Goal: Transaction & Acquisition: Register for event/course

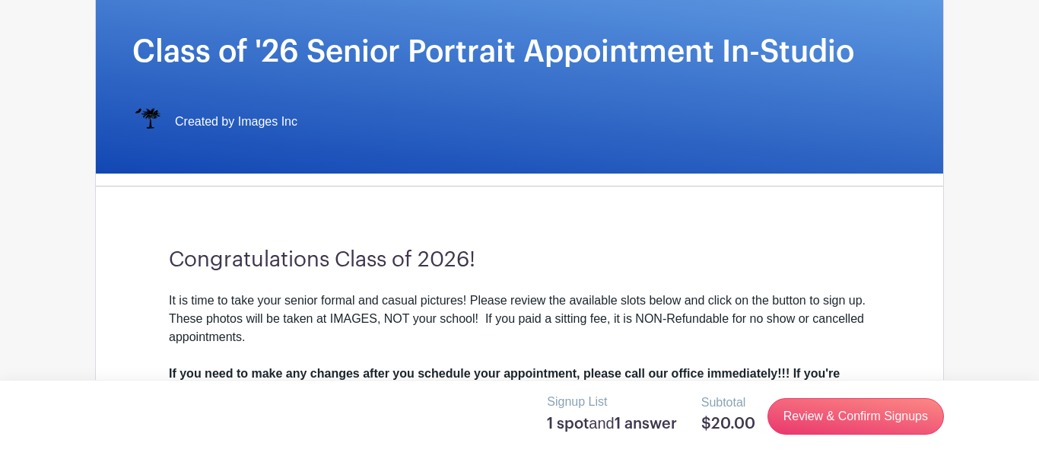
scroll to position [224, 0]
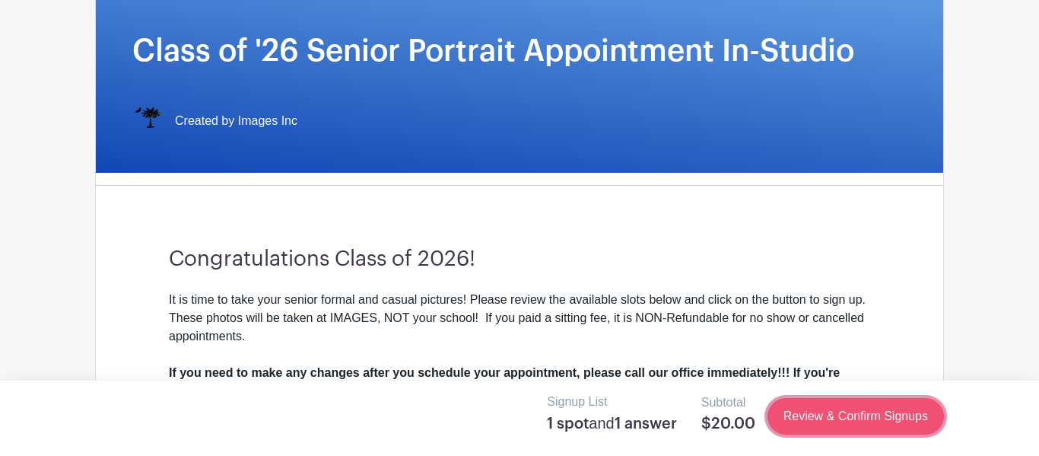
click at [803, 422] on link "Review & Confirm Signups" at bounding box center [856, 416] width 177 height 37
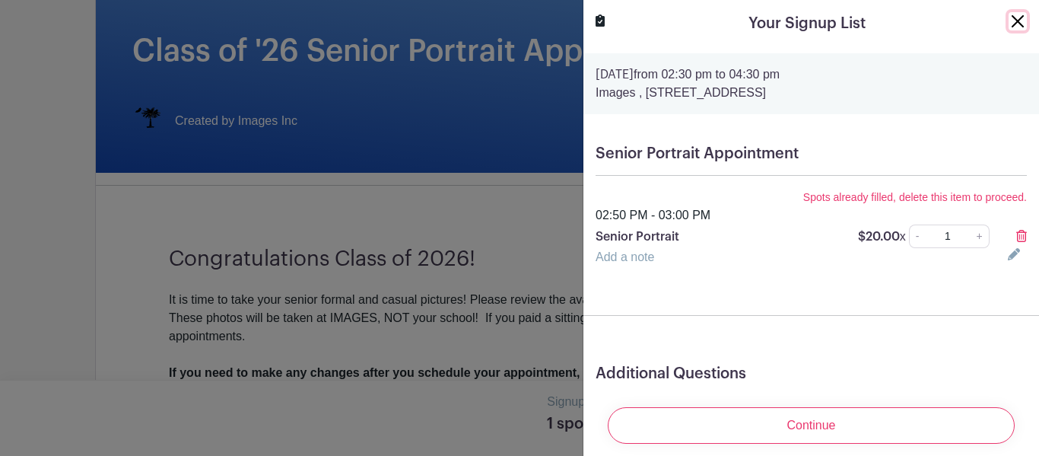
click at [1018, 16] on button "Close" at bounding box center [1018, 21] width 18 height 18
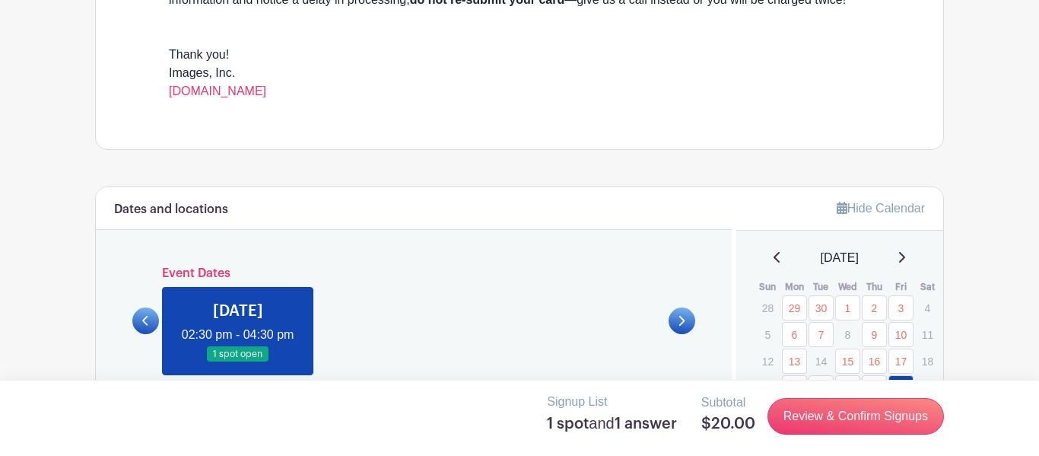
scroll to position [638, 0]
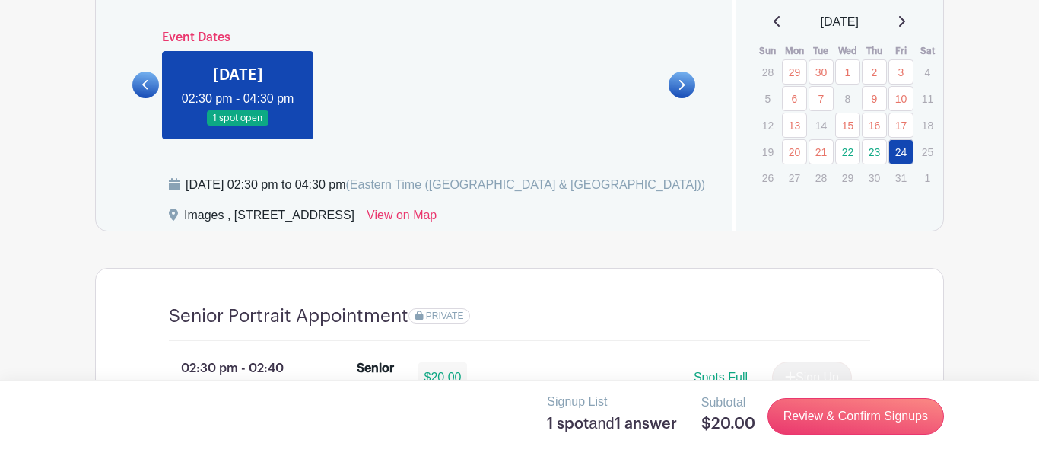
scroll to position [824, 0]
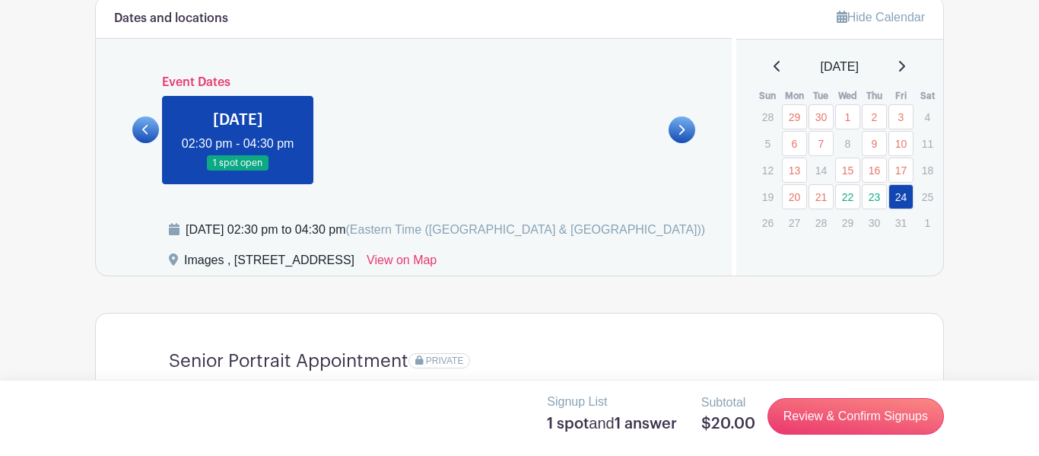
click at [238, 171] on link at bounding box center [238, 171] width 0 height 0
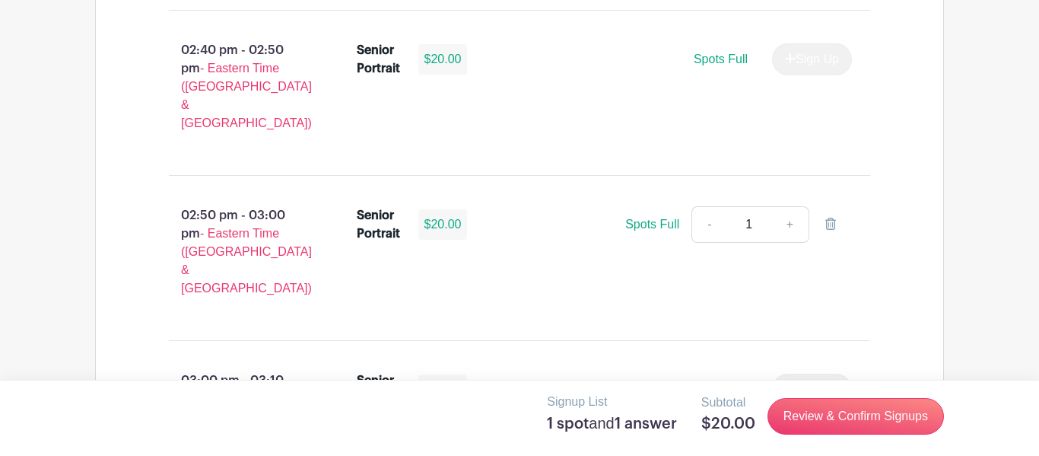
scroll to position [1356, 0]
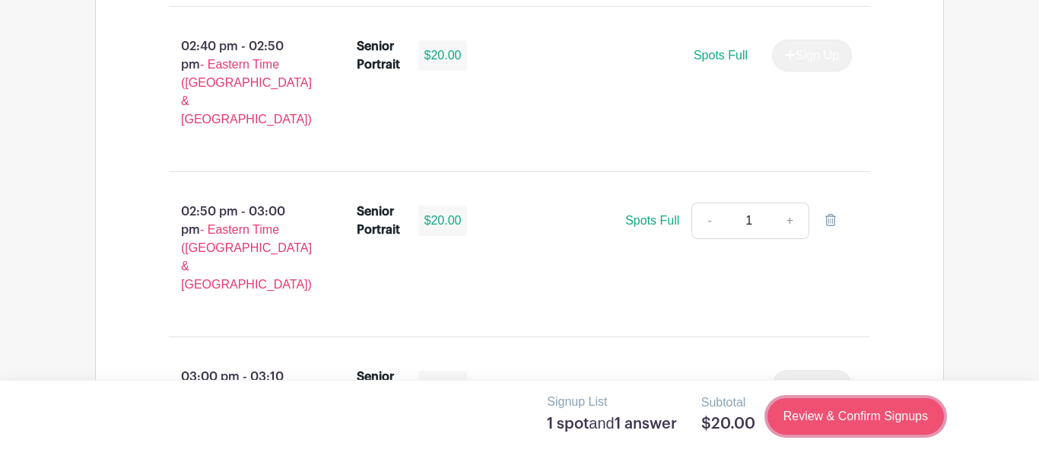
click at [835, 426] on link "Review & Confirm Signups" at bounding box center [856, 416] width 177 height 37
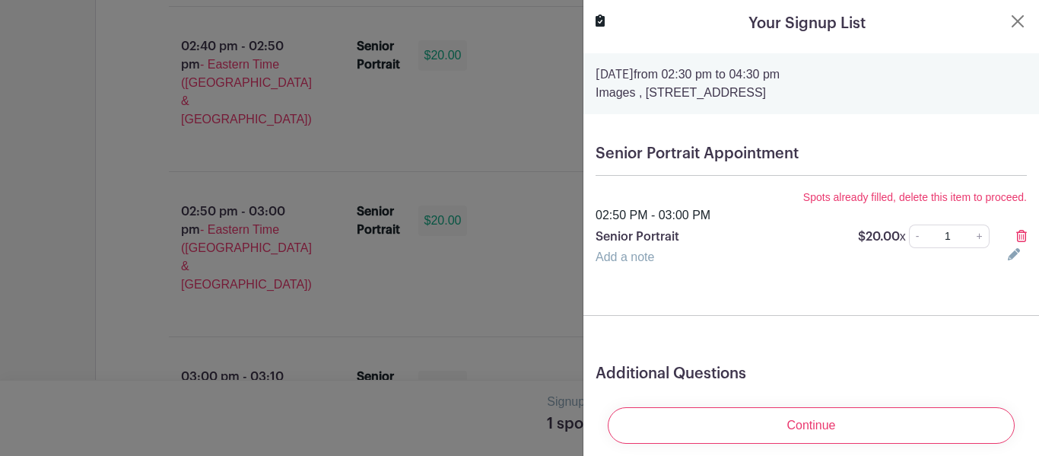
click at [1020, 241] on icon at bounding box center [1022, 236] width 11 height 12
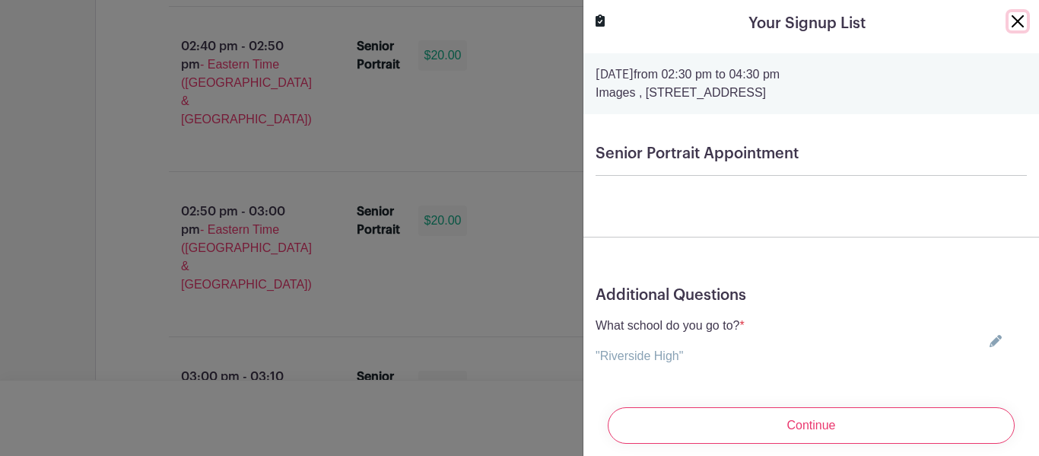
click at [1011, 20] on button "Close" at bounding box center [1018, 21] width 18 height 18
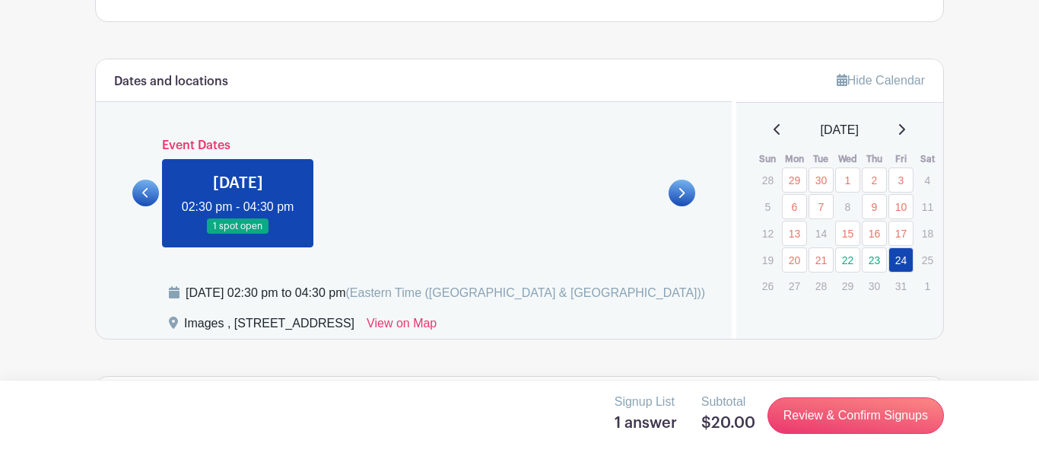
scroll to position [765, 0]
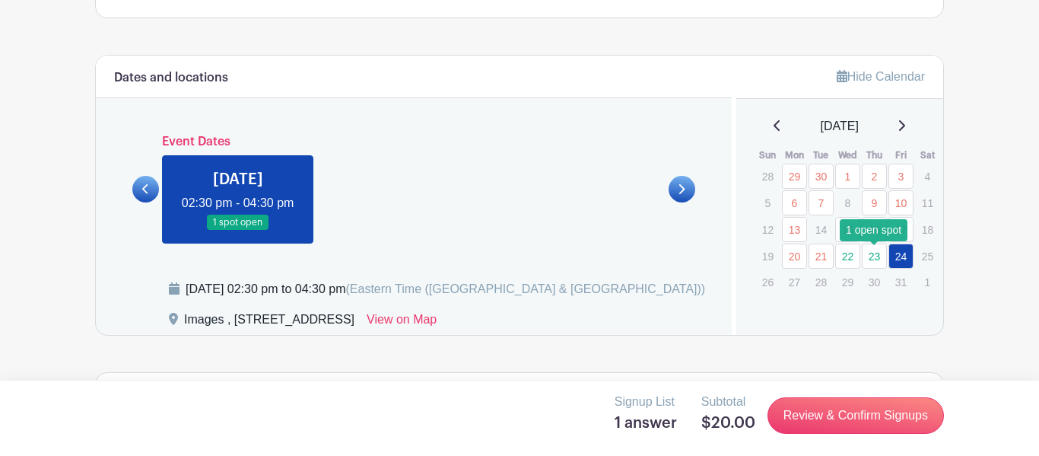
click at [867, 259] on link "23" at bounding box center [874, 255] width 25 height 25
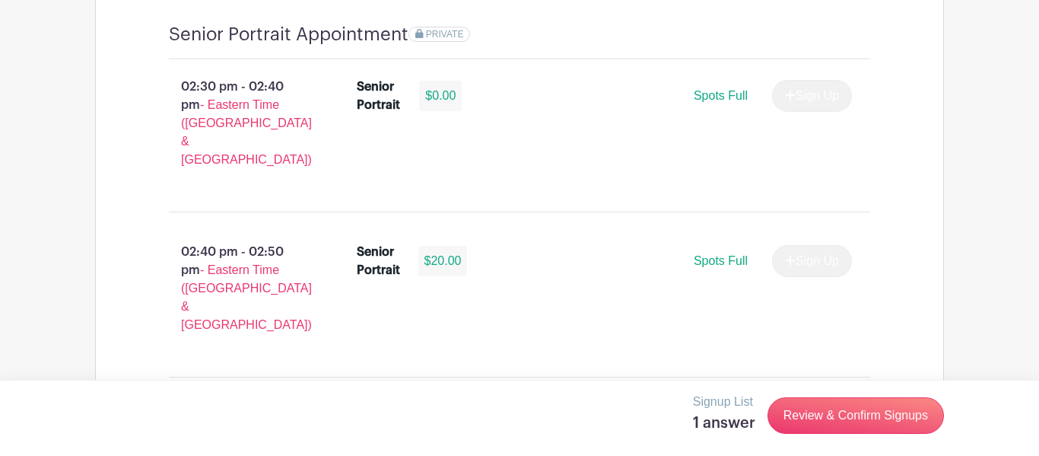
scroll to position [740, 0]
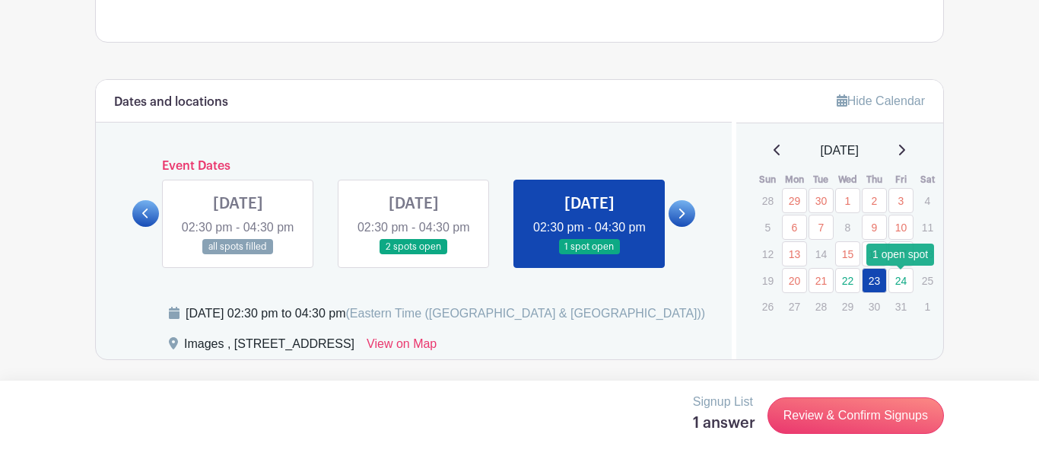
click at [898, 288] on link "24" at bounding box center [901, 280] width 25 height 25
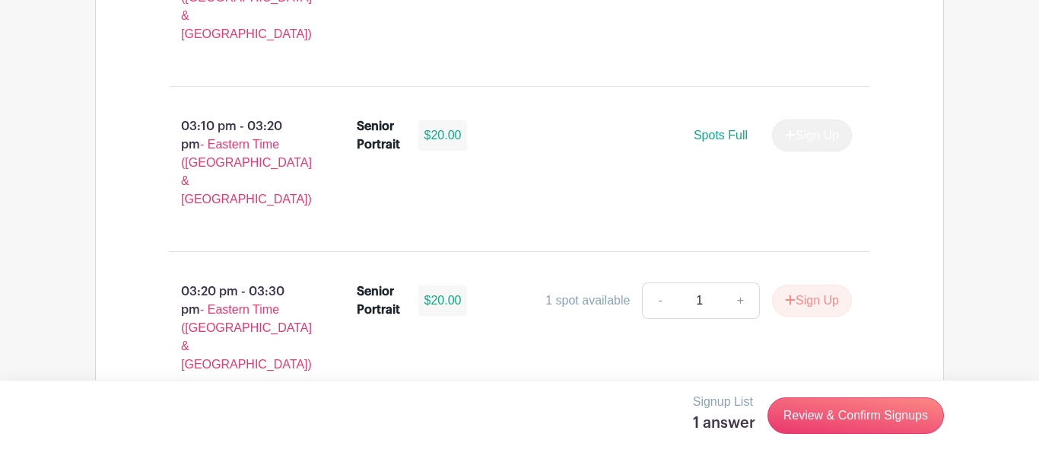
scroll to position [1800, 0]
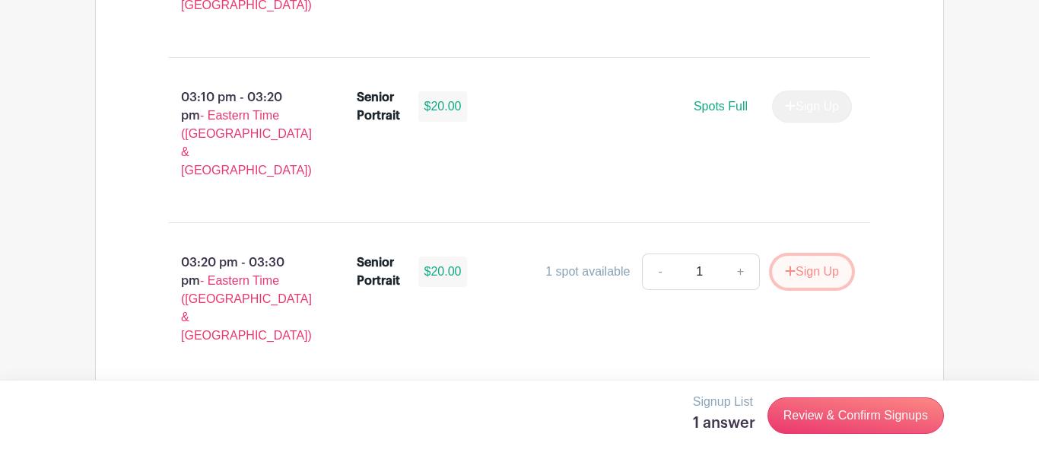
click at [791, 256] on button "Sign Up" at bounding box center [812, 272] width 80 height 32
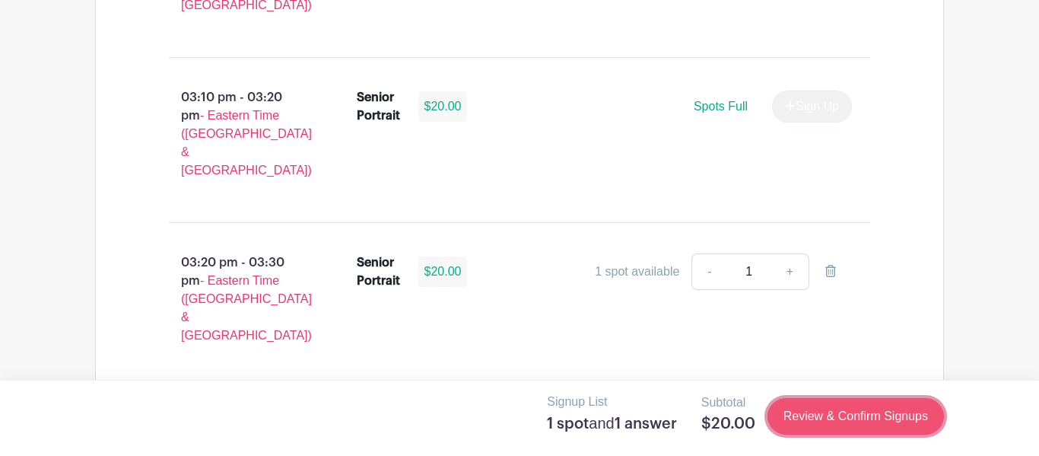
click at [821, 410] on link "Review & Confirm Signups" at bounding box center [856, 416] width 177 height 37
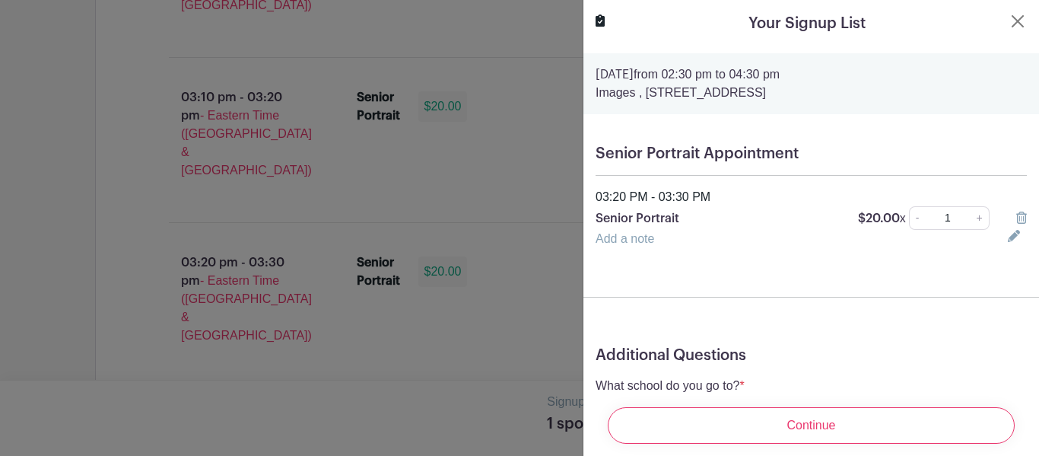
scroll to position [80, 0]
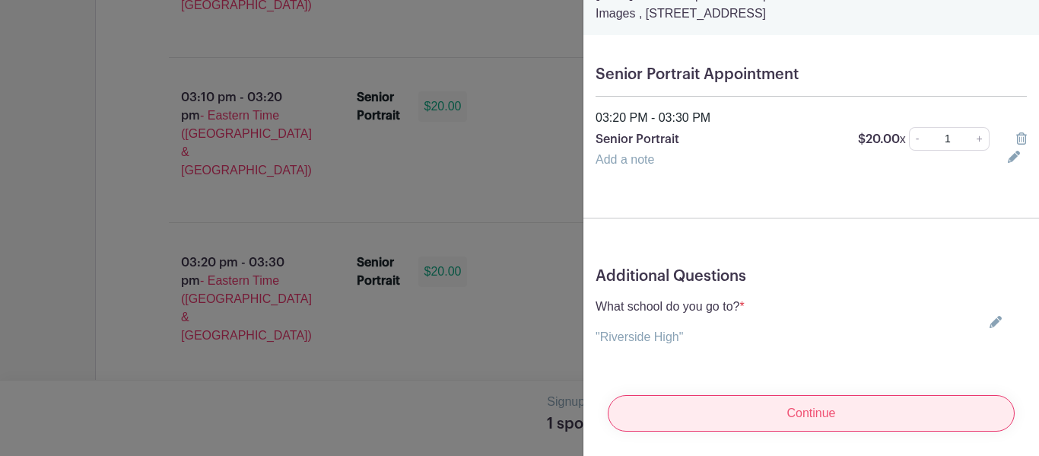
click at [772, 399] on input "Continue" at bounding box center [811, 413] width 407 height 37
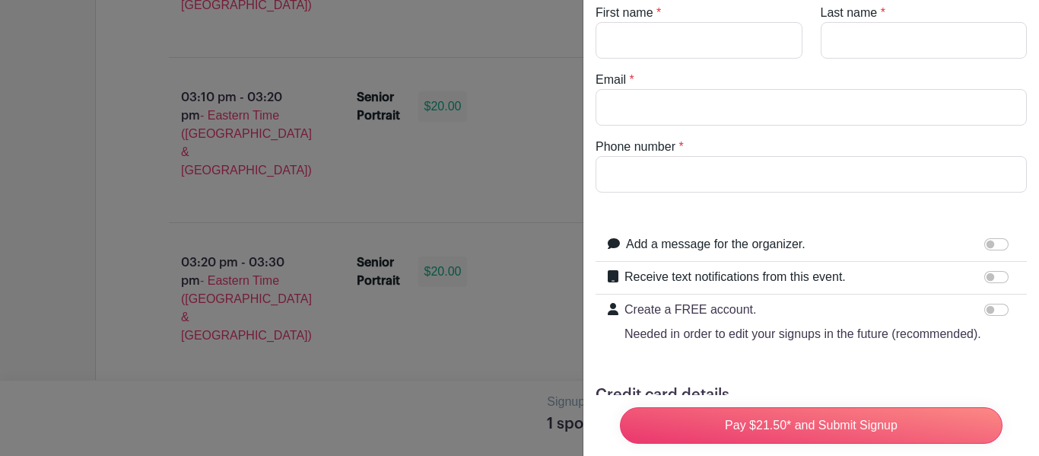
scroll to position [0, 0]
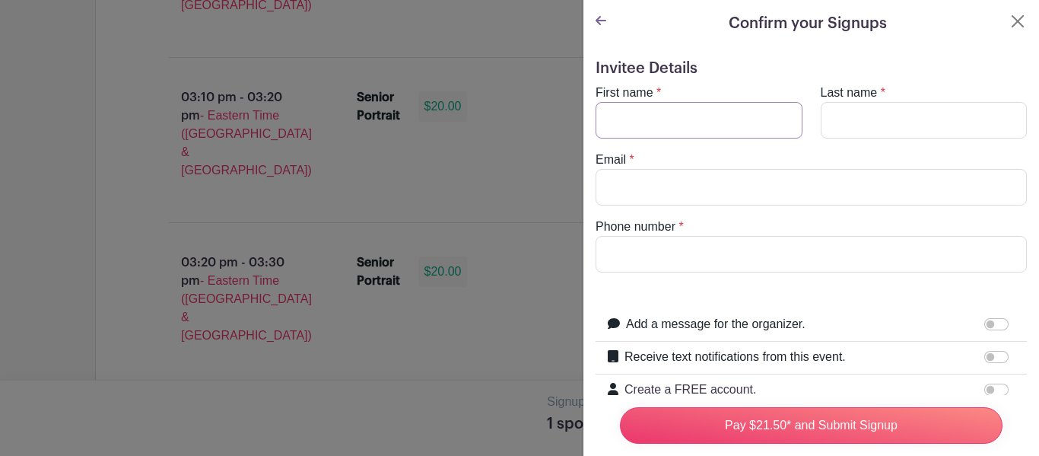
click at [670, 111] on input "First name" at bounding box center [699, 120] width 207 height 37
type input "Hailey"
click at [842, 130] on input "Last name" at bounding box center [924, 120] width 207 height 37
type input "Martin"
click at [826, 179] on input "Email" at bounding box center [811, 187] width 431 height 37
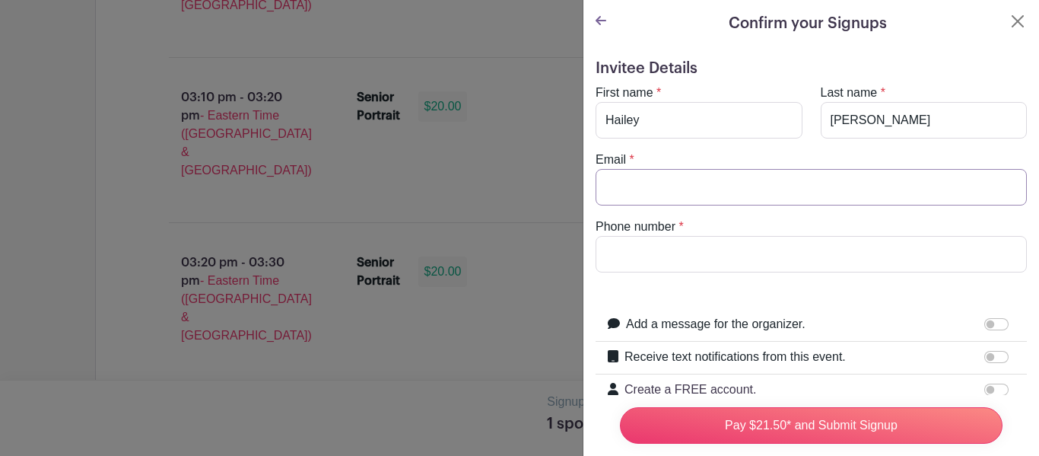
type input "marthailey47@gmail.com"
click at [749, 259] on input "Phone number" at bounding box center [811, 254] width 431 height 37
type input "864-616-2724"
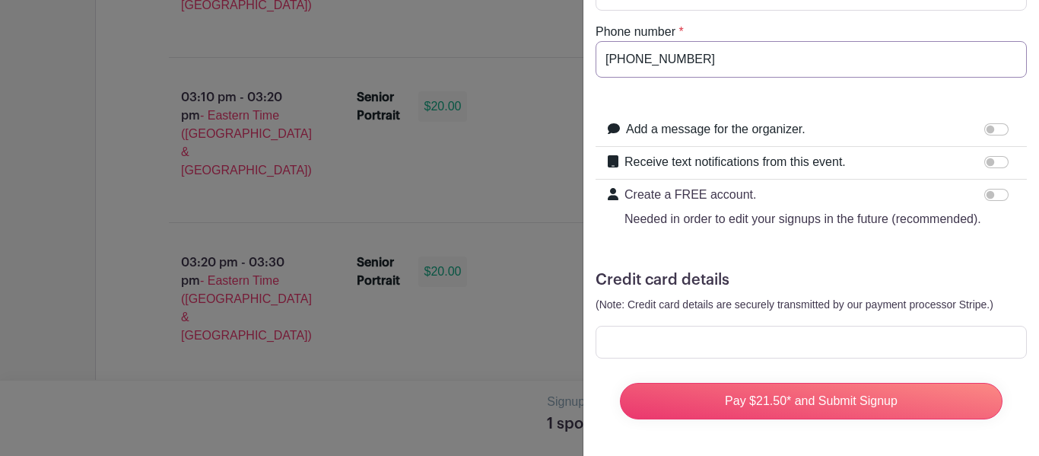
scroll to position [190, 0]
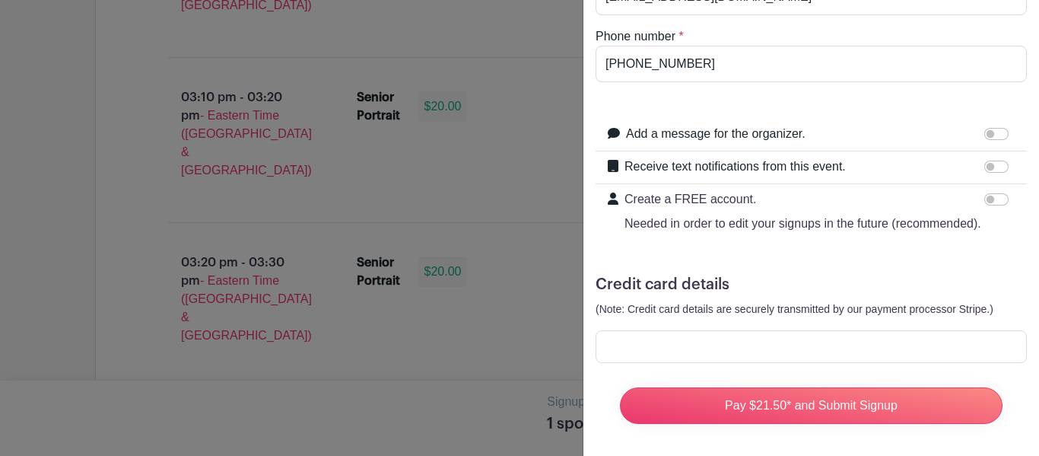
click at [716, 333] on div at bounding box center [811, 346] width 431 height 33
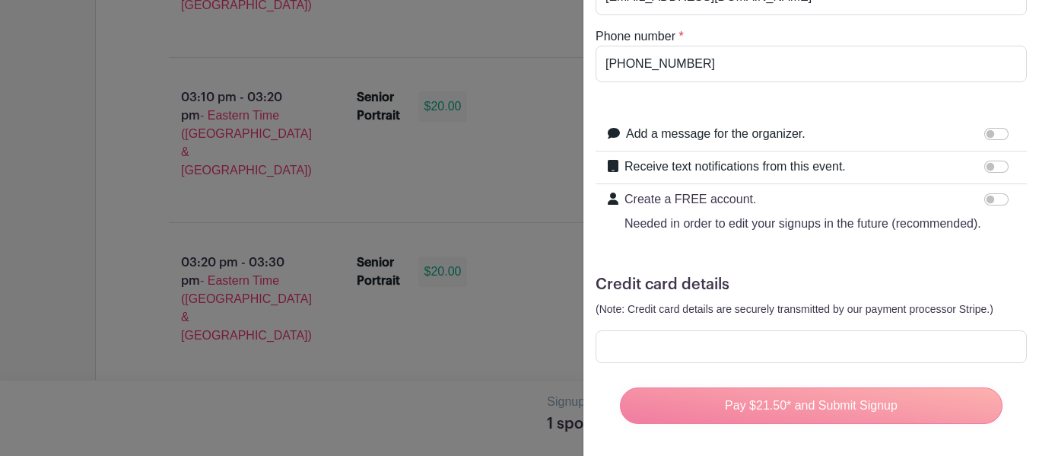
click at [813, 411] on div "Pay $21.50* and Submit Signup" at bounding box center [811, 405] width 407 height 61
click at [829, 307] on small "(Note: Credit card details are securely transmitted by our payment processor St…" at bounding box center [795, 309] width 398 height 12
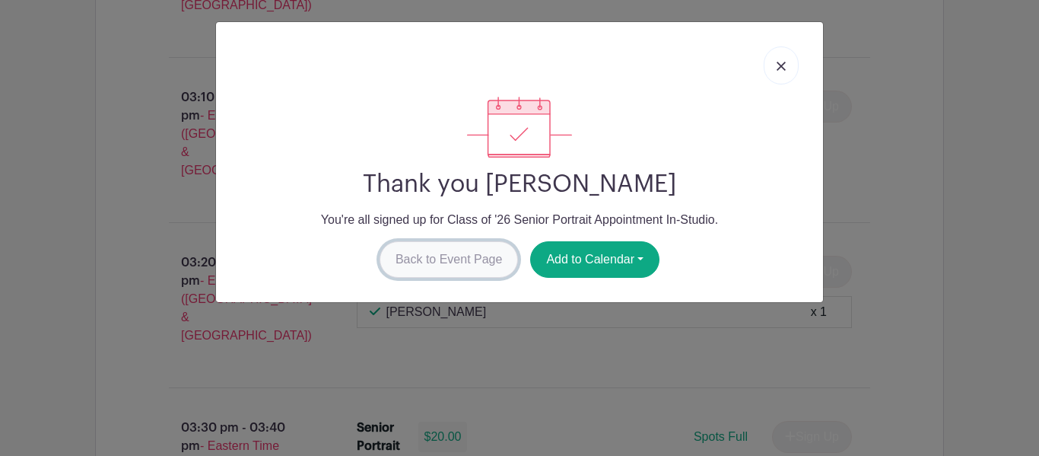
click at [435, 256] on link "Back to Event Page" at bounding box center [449, 259] width 139 height 37
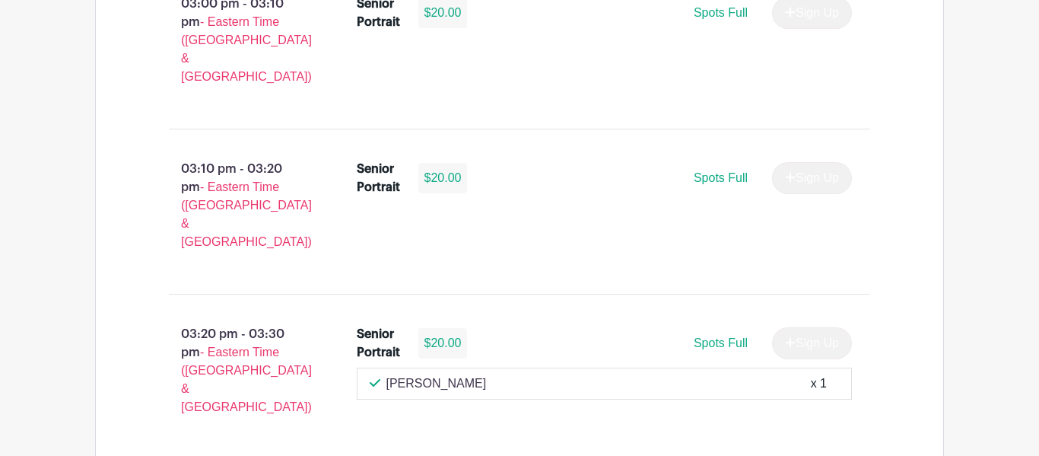
scroll to position [1727, 0]
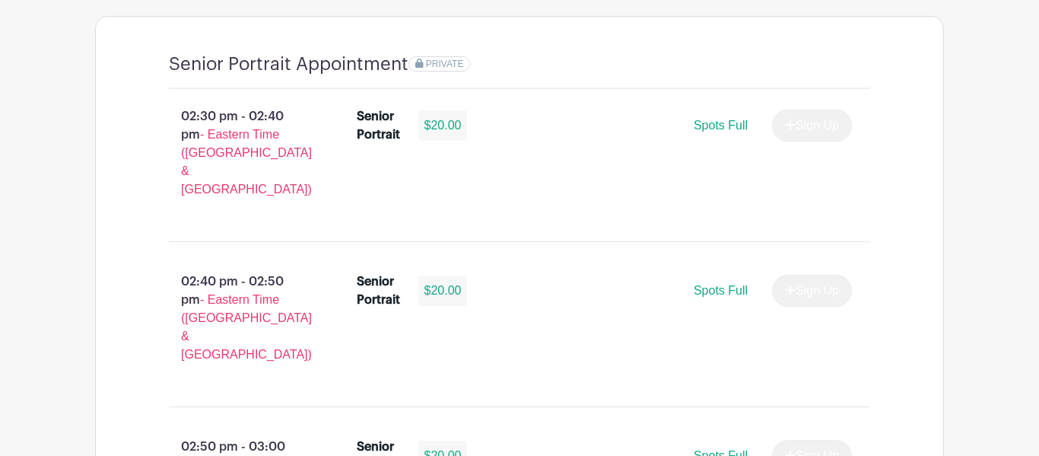
scroll to position [1178, 0]
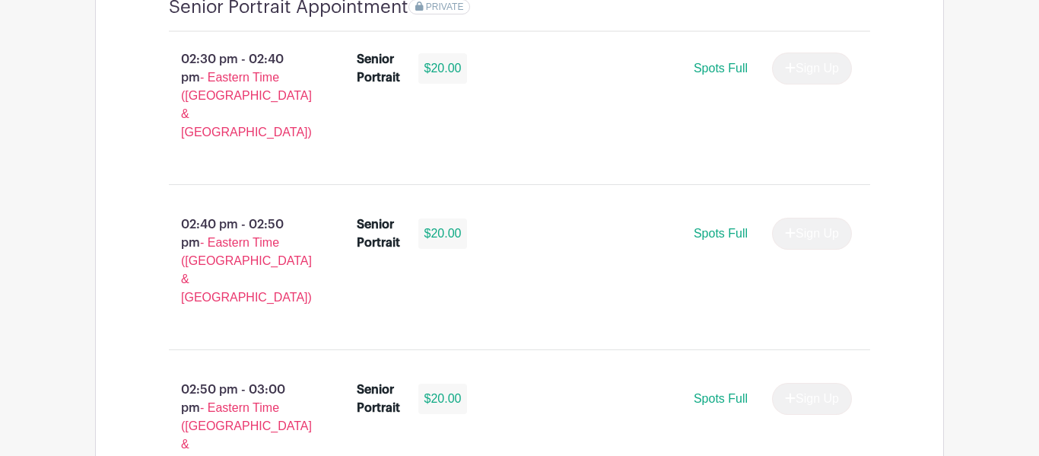
click at [600, 209] on li "Senior Portrait $20.00 Spots Full Sign Up" at bounding box center [605, 236] width 508 height 55
